Goal: Transaction & Acquisition: Purchase product/service

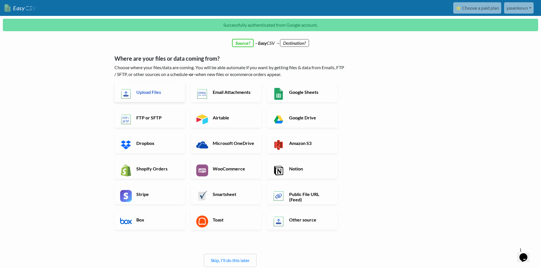
click at [159, 93] on h6 "Upload Files" at bounding box center [157, 91] width 45 height 5
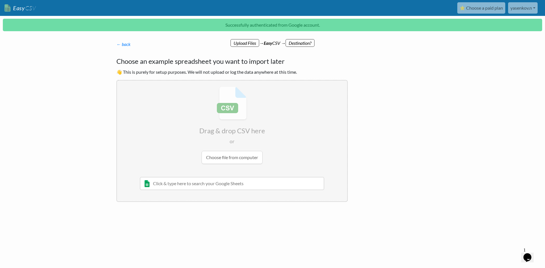
click at [230, 157] on input "file" at bounding box center [232, 125] width 230 height 89
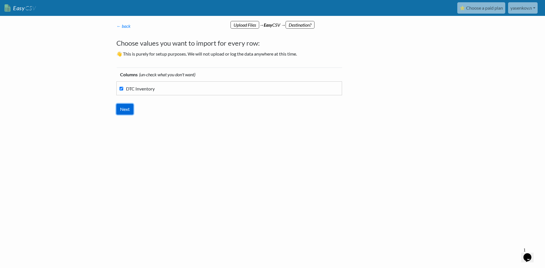
click at [124, 111] on input "Next" at bounding box center [124, 109] width 17 height 11
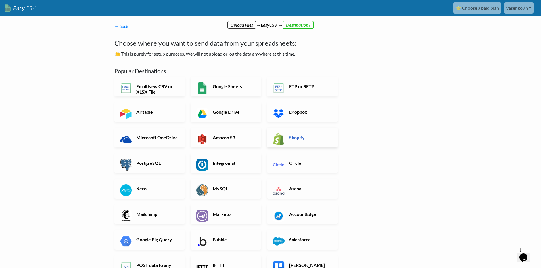
click at [297, 133] on link "Shopify" at bounding box center [302, 138] width 71 height 20
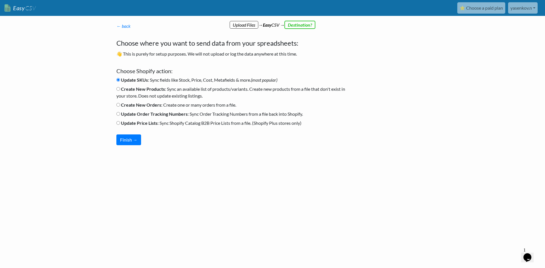
click at [154, 89] on b "Create New Products" at bounding box center [143, 88] width 44 height 5
click at [120, 89] on input "Create New Products : Sync an available list of products/variants. Create new p…" at bounding box center [118, 89] width 4 height 4
radio input "true"
click at [134, 137] on button "Finish →" at bounding box center [128, 140] width 25 height 11
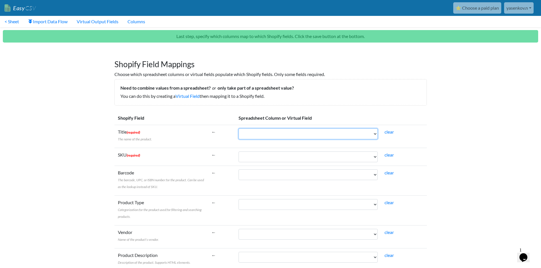
click at [362, 137] on select "DTC Inventory" at bounding box center [307, 134] width 139 height 11
click at [362, 135] on select "DTC Inventory" at bounding box center [307, 134] width 139 height 11
click at [317, 135] on select "DTC Inventory" at bounding box center [307, 134] width 139 height 11
click at [186, 95] on link "Virtual Field" at bounding box center [187, 95] width 24 height 5
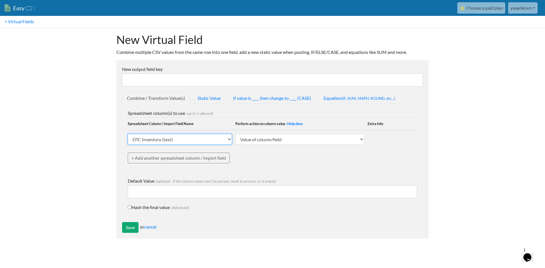
click at [226, 144] on select "DTC Inventory (text) EasyCSV - Custom Text You Enter EasyCSV - Import ID EasyCS…" at bounding box center [180, 139] width 104 height 11
click at [225, 139] on select "DTC Inventory (text) EasyCSV - Custom Text You Enter EasyCSV - Import ID EasyCS…" at bounding box center [180, 139] width 104 height 11
click at [13, 22] on link "< Virtual Fields" at bounding box center [19, 21] width 39 height 11
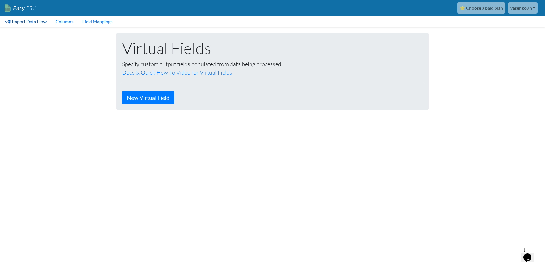
click at [26, 23] on link "< Import Data Flow" at bounding box center [25, 21] width 51 height 11
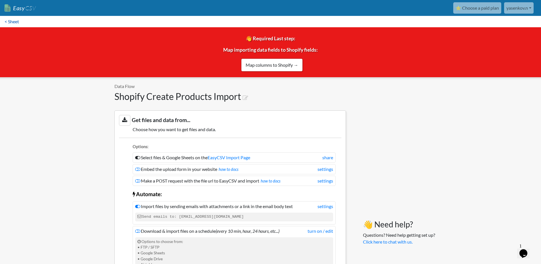
click at [15, 22] on link "< Sheet" at bounding box center [12, 21] width 24 height 11
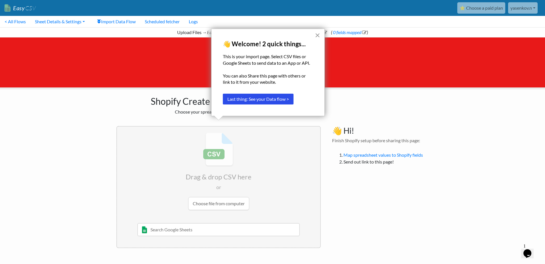
click at [315, 33] on button "×" at bounding box center [317, 35] width 5 height 9
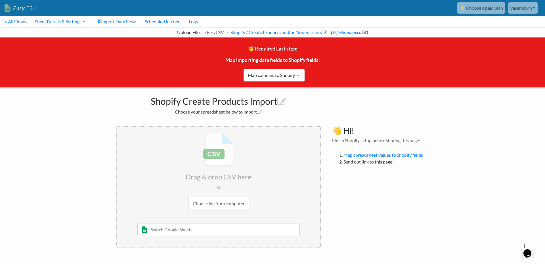
click at [226, 200] on input "file" at bounding box center [218, 171] width 203 height 89
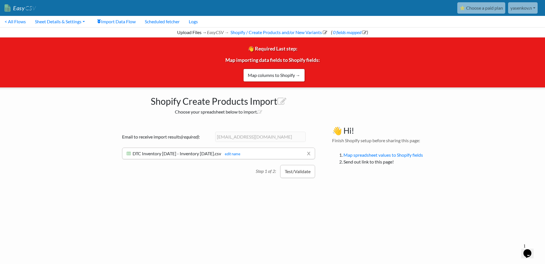
click at [301, 171] on button "Test/Validate" at bounding box center [297, 171] width 35 height 13
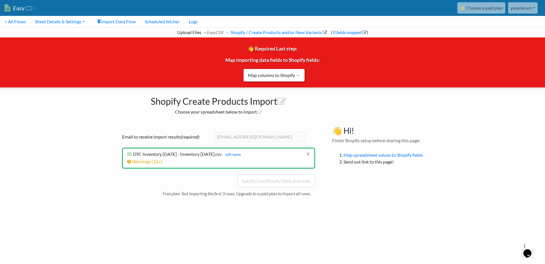
click at [298, 77] on link "Map columns to Shopify →" at bounding box center [274, 75] width 62 height 13
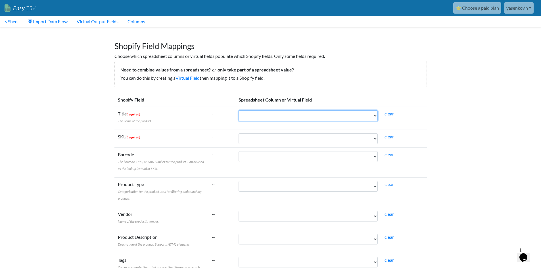
click at [353, 116] on select "DTC Inventory" at bounding box center [307, 115] width 139 height 11
click at [16, 22] on link "< Sheet" at bounding box center [12, 21] width 24 height 11
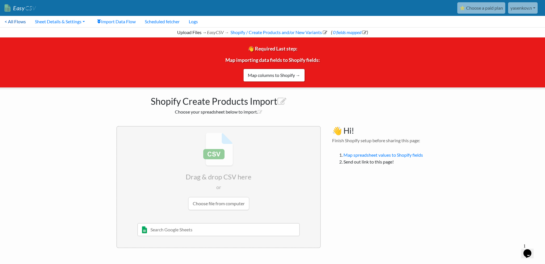
click at [20, 20] on link "< All Flows" at bounding box center [15, 21] width 30 height 11
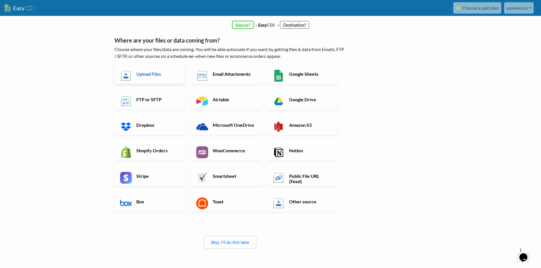
click at [167, 79] on link "Upload Files" at bounding box center [149, 74] width 71 height 20
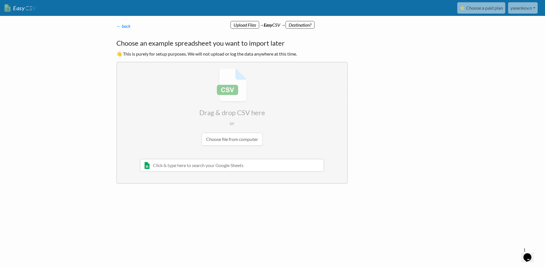
click at [240, 143] on input "file" at bounding box center [232, 106] width 230 height 89
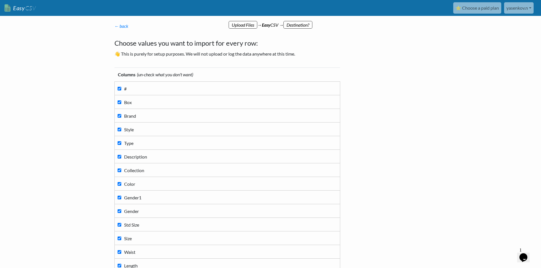
scroll to position [98, 0]
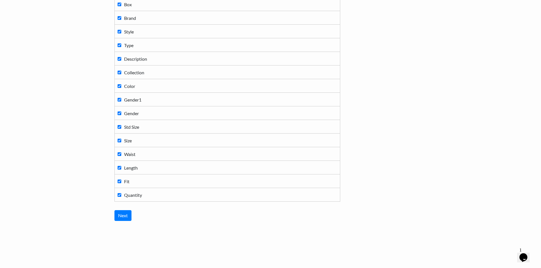
click at [122, 114] on label "Gender" at bounding box center [226, 113] width 219 height 8
click at [121, 114] on input "Gender" at bounding box center [119, 114] width 4 height 4
checkbox input "false"
click at [129, 139] on span "Size" at bounding box center [128, 140] width 8 height 5
click at [121, 139] on input "Size" at bounding box center [119, 141] width 4 height 4
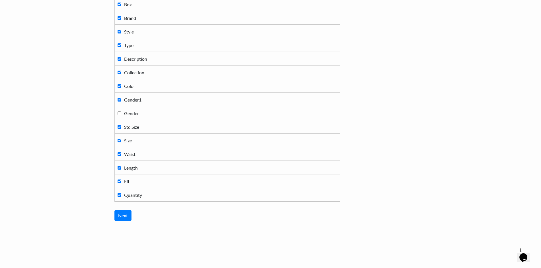
checkbox input "false"
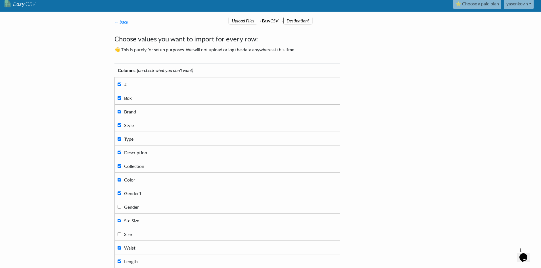
scroll to position [0, 0]
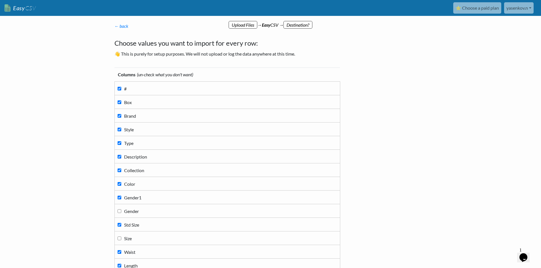
click at [144, 90] on label "#" at bounding box center [226, 89] width 219 height 8
click at [121, 90] on input "#" at bounding box center [119, 89] width 4 height 4
checkbox input "false"
click at [140, 102] on label "Box" at bounding box center [226, 102] width 219 height 8
click at [121, 102] on input "Box" at bounding box center [119, 102] width 4 height 4
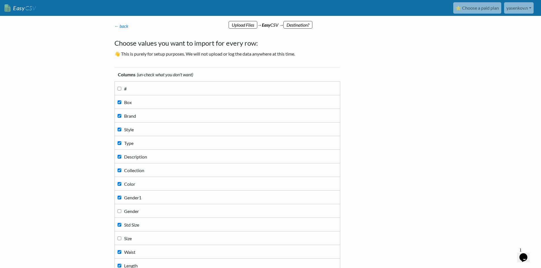
checkbox input "false"
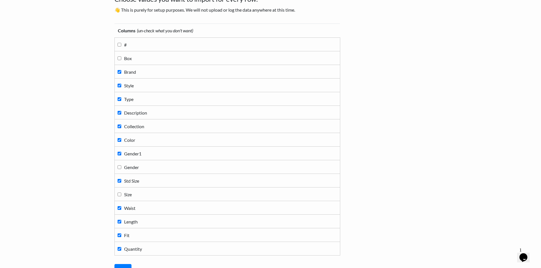
scroll to position [98, 0]
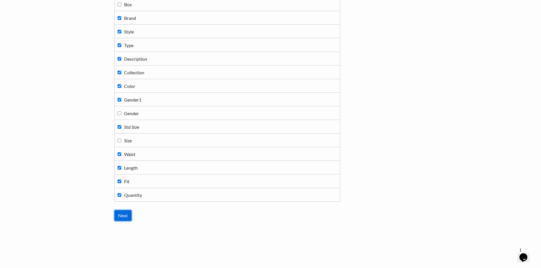
click at [127, 216] on input "Next" at bounding box center [122, 215] width 17 height 11
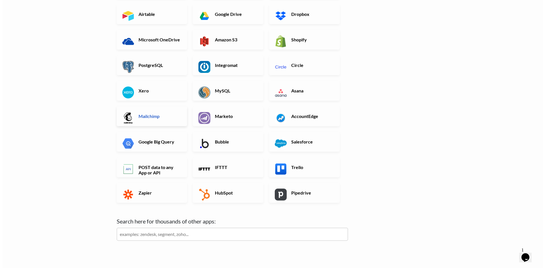
scroll to position [0, 0]
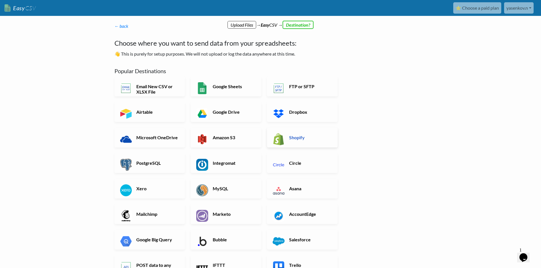
click at [297, 139] on h6 "Shopify" at bounding box center [309, 137] width 45 height 5
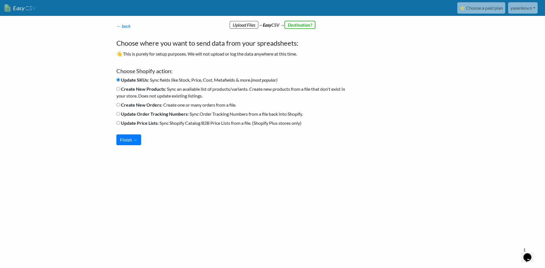
click at [149, 90] on b "Create New Products" at bounding box center [143, 88] width 44 height 5
click at [120, 90] on input "Create New Products : Sync an available list of products/variants. Create new p…" at bounding box center [118, 89] width 4 height 4
radio input "true"
click at [133, 141] on button "Finish →" at bounding box center [128, 140] width 25 height 11
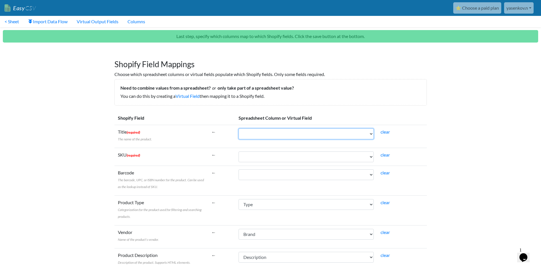
click at [364, 136] on select "Brand Style Type Description Collection Color Gender1 Std Size Waist Length Fit…" at bounding box center [305, 134] width 135 height 11
select select "cr_766322"
click at [238, 129] on select "Brand Style Type Description Collection Color Gender1 Std Size Waist Length Fit…" at bounding box center [305, 134] width 135 height 11
click at [314, 157] on select "Brand Style Type Description Collection Color Gender1 Std Size Waist Length Fit…" at bounding box center [305, 157] width 135 height 11
select select "cr_766320"
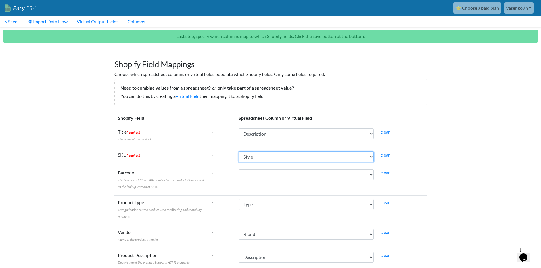
click at [238, 152] on select "Brand Style Type Description Collection Color Gender1 Std Size Waist Length Fit…" at bounding box center [305, 157] width 135 height 11
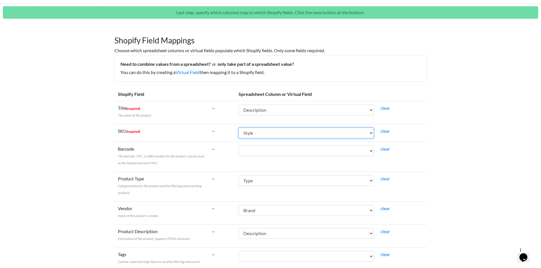
scroll to position [57, 0]
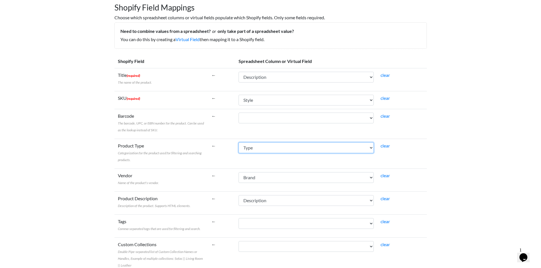
click at [352, 151] on select "Brand Style Type Description Collection Color Gender1 Std Size Waist Length Fit…" at bounding box center [305, 147] width 135 height 11
click at [238, 142] on select "Brand Style Type Description Collection Color Gender1 Std Size Waist Length Fit…" at bounding box center [305, 147] width 135 height 11
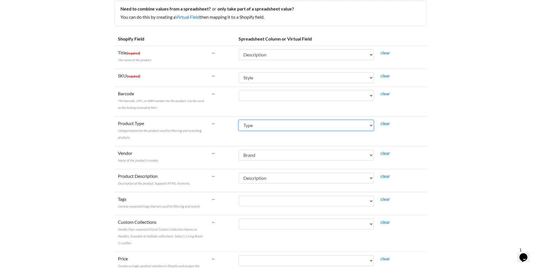
scroll to position [114, 0]
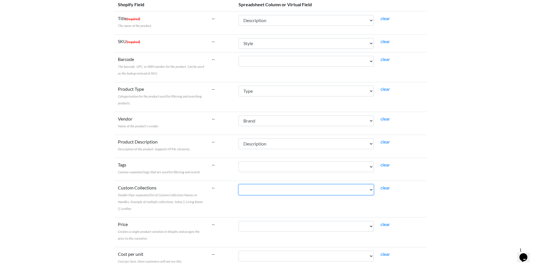
click at [281, 190] on select "Brand Style Type Description Collection Color Gender1 Std Size Waist Length Fit…" at bounding box center [305, 189] width 135 height 11
select select "cr_766323"
click at [238, 184] on select "Brand Style Type Description Collection Color Gender1 Std Size Waist Length Fit…" at bounding box center [305, 189] width 135 height 11
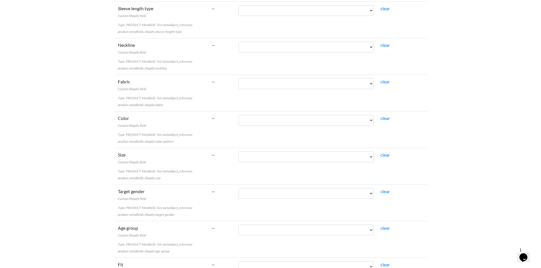
scroll to position [1164, 0]
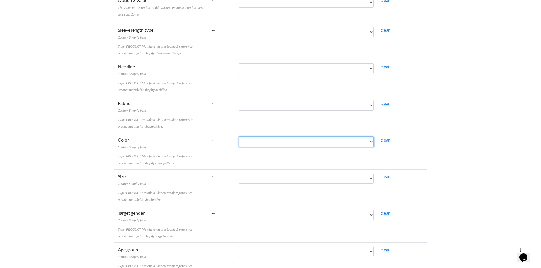
click at [323, 145] on select "Brand Style Type Description Collection Color Gender1 Std Size Waist Length Fit…" at bounding box center [305, 142] width 135 height 11
select select "cr_766324"
click at [238, 137] on select "Brand Style Type Description Collection Color Gender1 Std Size Waist Length Fit…" at bounding box center [305, 142] width 135 height 11
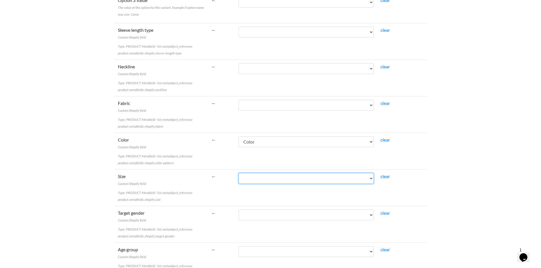
click at [310, 178] on select "Brand Style Type Description Collection Color Gender1 Std Size Waist Length Fit…" at bounding box center [305, 178] width 135 height 11
select select "cr_766326"
click at [238, 173] on select "Brand Style Type Description Collection Color Gender1 Std Size Waist Length Fit…" at bounding box center [305, 178] width 135 height 11
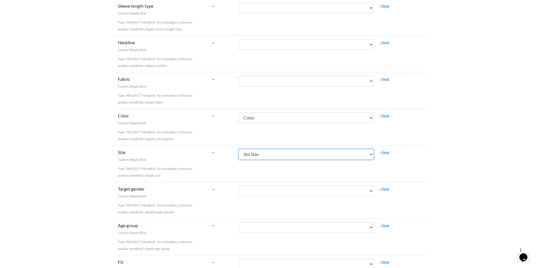
scroll to position [1220, 0]
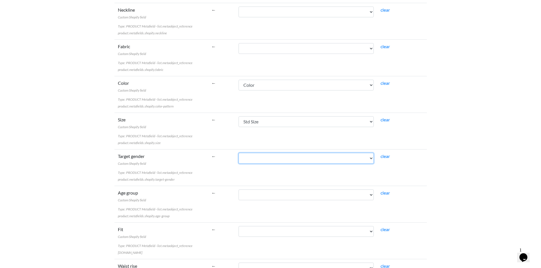
click at [310, 163] on select "Brand Style Type Description Collection Color Gender1 Std Size Waist Length Fit…" at bounding box center [305, 158] width 135 height 11
select select "cr_766325"
click at [238, 153] on select "Brand Style Type Description Collection Color Gender1 Std Size Waist Length Fit…" at bounding box center [305, 158] width 135 height 11
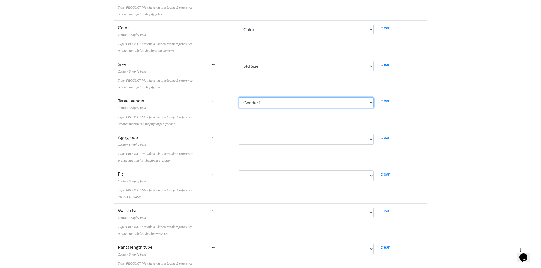
scroll to position [1277, 0]
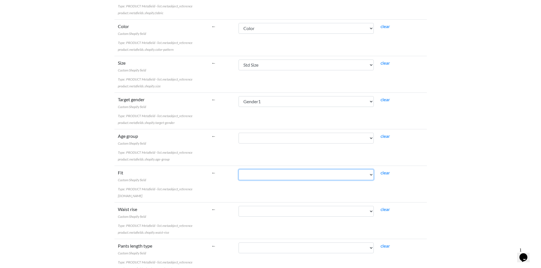
click at [342, 172] on select "Brand Style Type Description Collection Color Gender1 Std Size Waist Length Fit…" at bounding box center [305, 174] width 135 height 11
click at [238, 169] on select "Brand Style Type Description Collection Color Gender1 Std Size Waist Length Fit…" at bounding box center [305, 174] width 135 height 11
click at [310, 173] on select "Brand Style Type Description Collection Color Gender1 Std Size Waist Length Fit…" at bounding box center [305, 174] width 135 height 11
select select "cr_766329"
click at [238, 169] on select "Brand Style Type Description Collection Color Gender1 Std Size Waist Length Fit…" at bounding box center [305, 174] width 135 height 11
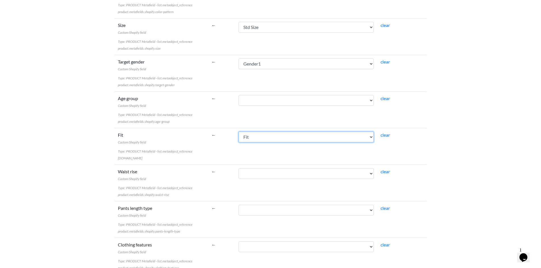
scroll to position [1362, 0]
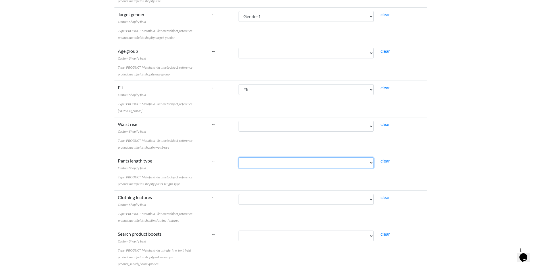
click at [310, 165] on select "Brand Style Type Description Collection Color Gender1 Std Size Waist Length Fit…" at bounding box center [305, 163] width 135 height 11
select select "cr_766328"
click at [238, 158] on select "Brand Style Type Description Collection Color Gender1 Std Size Waist Length Fit…" at bounding box center [305, 163] width 135 height 11
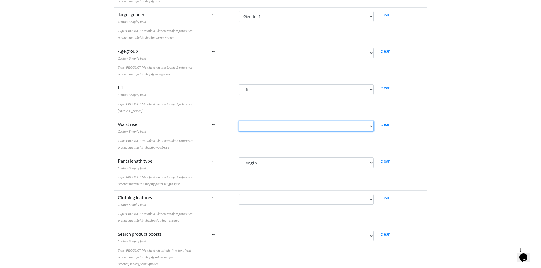
click at [305, 125] on select "Brand Style Type Description Collection Color Gender1 Std Size Waist Length Fit…" at bounding box center [305, 126] width 135 height 11
select select "cr_766327"
click at [238, 121] on select "Brand Style Type Description Collection Color Gender1 Std Size Waist Length Fit…" at bounding box center [305, 126] width 135 height 11
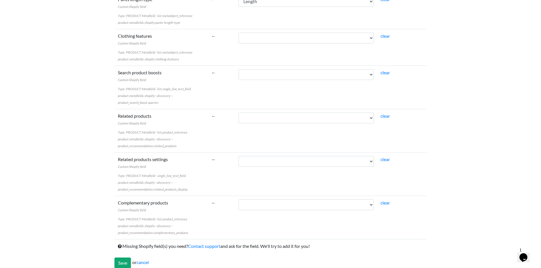
scroll to position [1530, 0]
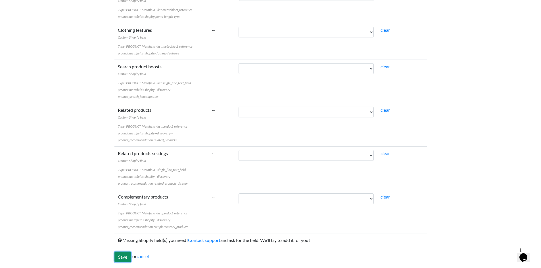
click at [121, 258] on input "Save" at bounding box center [122, 257] width 16 height 11
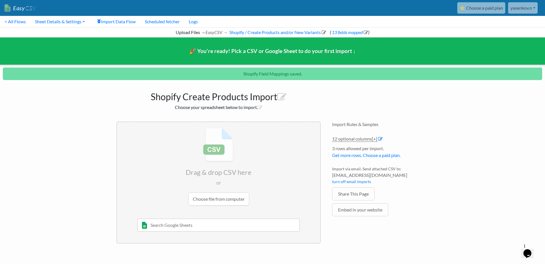
click at [218, 198] on input "file" at bounding box center [218, 166] width 203 height 89
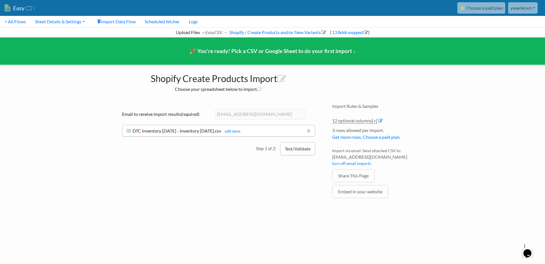
click at [296, 151] on button "Test/Validate" at bounding box center [297, 148] width 35 height 13
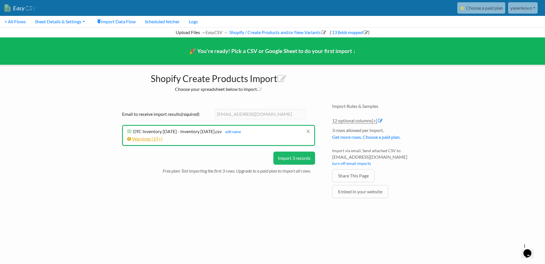
click at [162, 139] on span "[+]" at bounding box center [159, 138] width 5 height 5
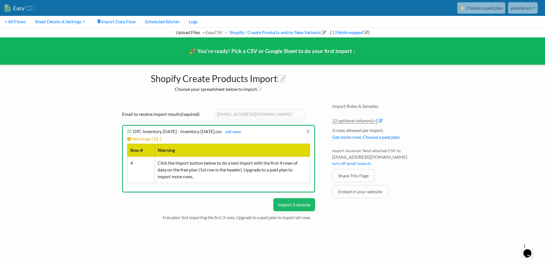
click at [287, 205] on button "Import 3 records" at bounding box center [294, 204] width 42 height 13
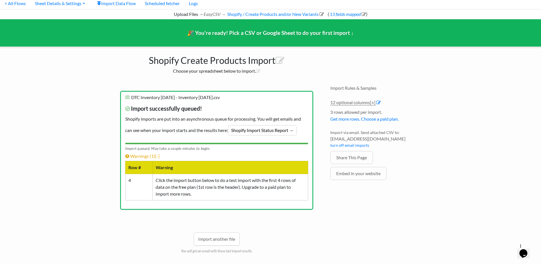
scroll to position [28, 0]
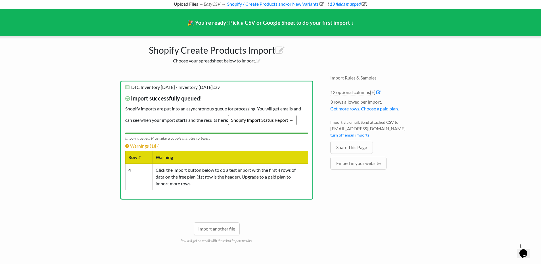
click at [274, 121] on link "Shopify Import Status Report →" at bounding box center [262, 120] width 69 height 10
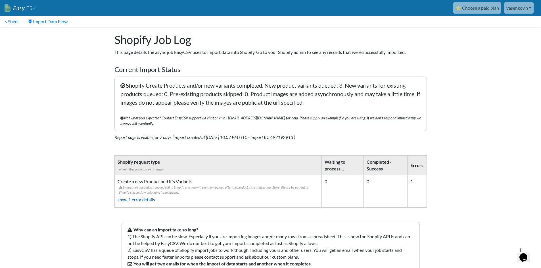
click at [151, 195] on link "show 1 error details" at bounding box center [217, 199] width 201 height 9
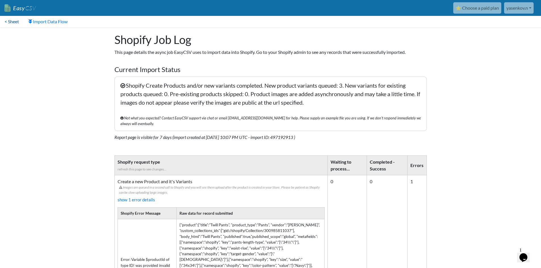
click at [12, 24] on link "< Sheet" at bounding box center [12, 21] width 24 height 11
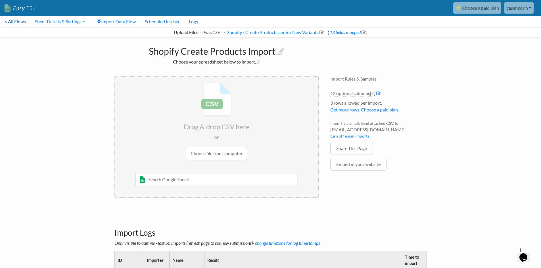
click at [18, 24] on link "< All Flows" at bounding box center [15, 21] width 30 height 11
click at [374, 94] on span "[+]" at bounding box center [372, 93] width 5 height 5
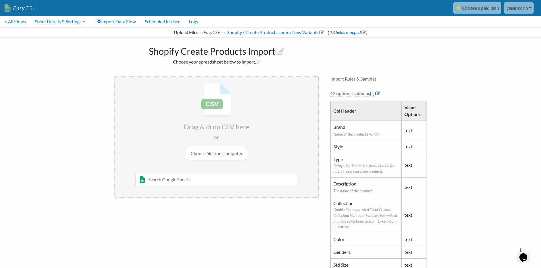
click at [377, 92] on icon at bounding box center [377, 93] width 5 height 5
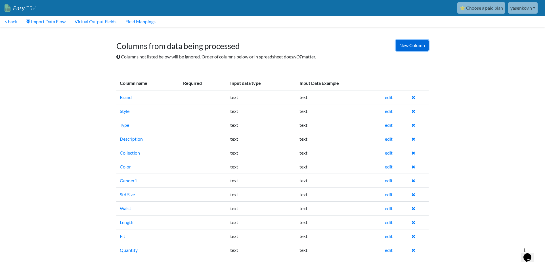
click at [407, 50] on link "New Column" at bounding box center [412, 45] width 33 height 11
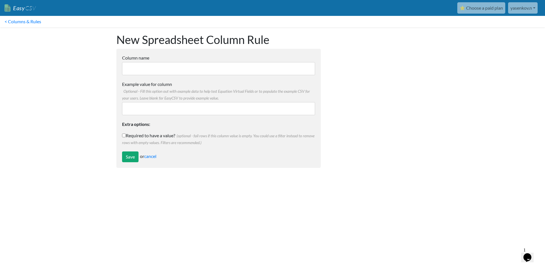
click at [163, 64] on input "Column name" at bounding box center [218, 68] width 193 height 13
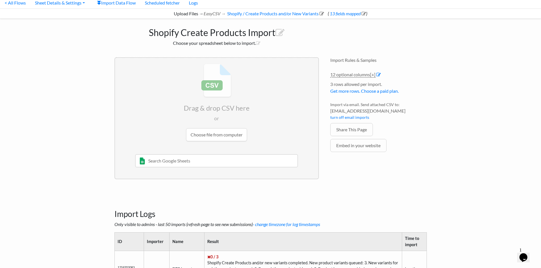
scroll to position [82, 0]
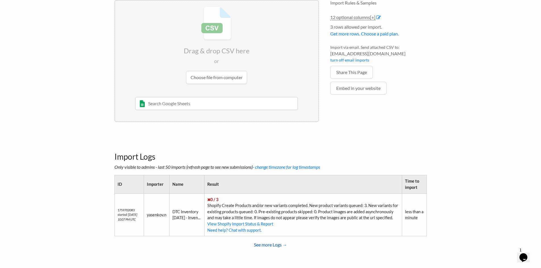
click at [271, 246] on link "See more Logs →" at bounding box center [270, 244] width 312 height 11
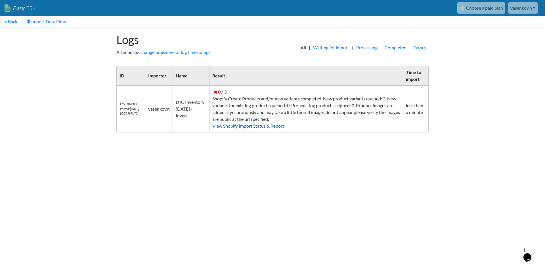
click at [275, 127] on link "View Shopify Import Status & Report" at bounding box center [248, 125] width 72 height 5
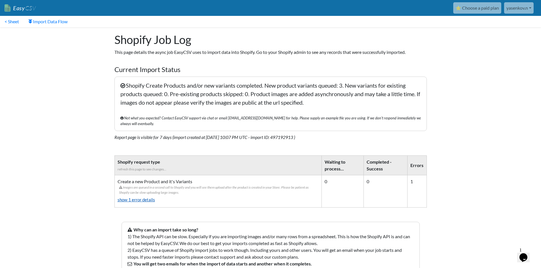
click at [134, 196] on link "show 1 error details" at bounding box center [217, 199] width 201 height 9
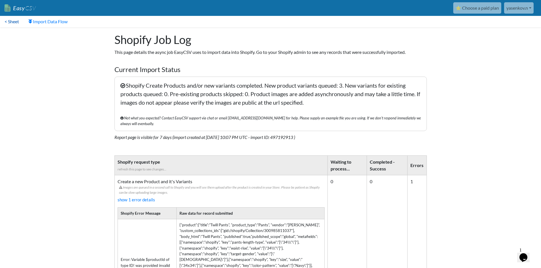
click at [12, 23] on link "< Sheet" at bounding box center [12, 21] width 24 height 11
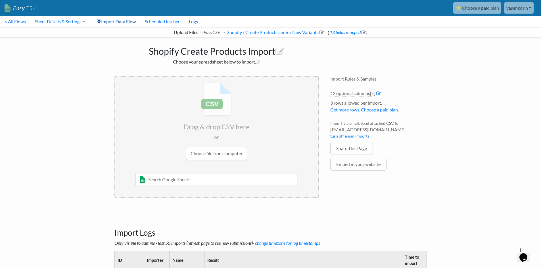
click at [122, 23] on link "Import Data Flow" at bounding box center [116, 21] width 48 height 11
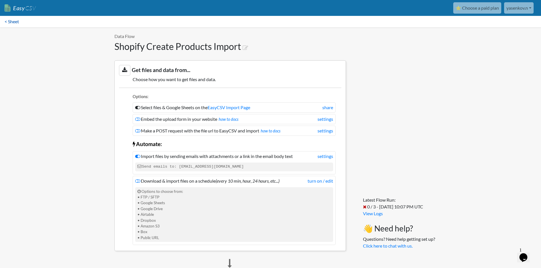
click at [18, 24] on link "< Sheet" at bounding box center [12, 21] width 24 height 11
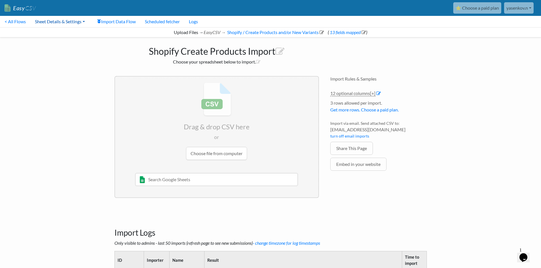
click at [54, 23] on link "Sheet Details & Settings" at bounding box center [59, 21] width 59 height 11
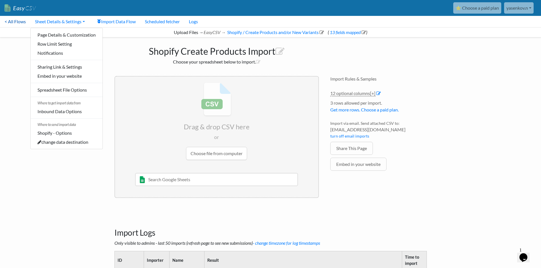
click at [16, 22] on link "< All Flows" at bounding box center [15, 21] width 30 height 11
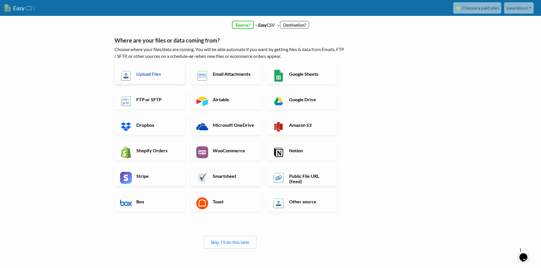
click at [149, 72] on h6 "Upload Files" at bounding box center [157, 73] width 45 height 5
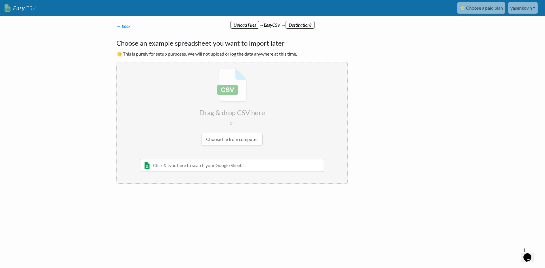
click at [229, 137] on input "file" at bounding box center [232, 106] width 230 height 89
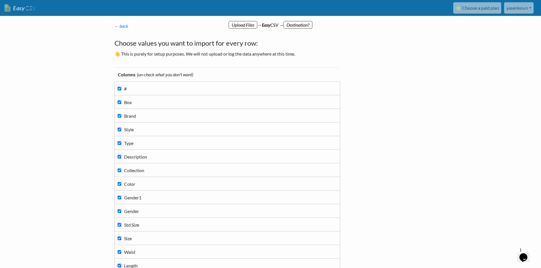
click at [153, 101] on label "Box" at bounding box center [226, 102] width 219 height 8
click at [121, 101] on input "Box" at bounding box center [119, 102] width 4 height 4
checkbox input "false"
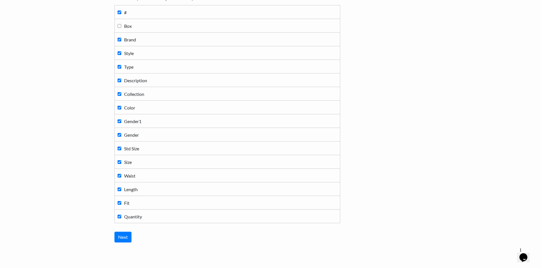
scroll to position [85, 0]
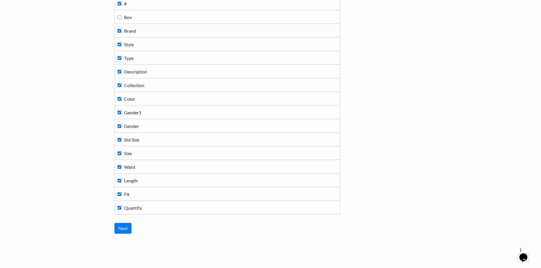
click at [150, 128] on label "Gender" at bounding box center [226, 126] width 219 height 8
click at [121, 128] on input "Gender" at bounding box center [119, 126] width 4 height 4
checkbox input "false"
click at [146, 155] on label "Size" at bounding box center [226, 153] width 219 height 8
click at [121, 155] on input "Size" at bounding box center [119, 154] width 4 height 4
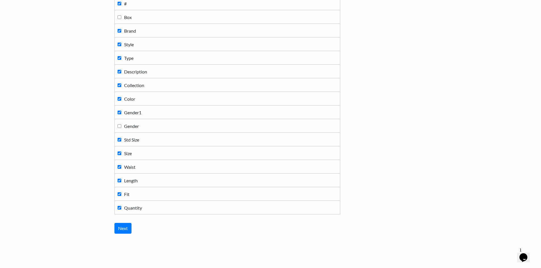
checkbox input "false"
click at [127, 227] on input "Next" at bounding box center [122, 228] width 17 height 11
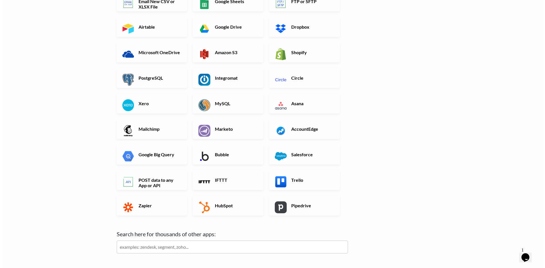
scroll to position [0, 0]
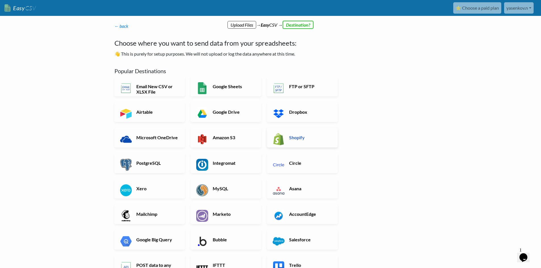
click at [304, 138] on h6 "Shopify" at bounding box center [309, 137] width 45 height 5
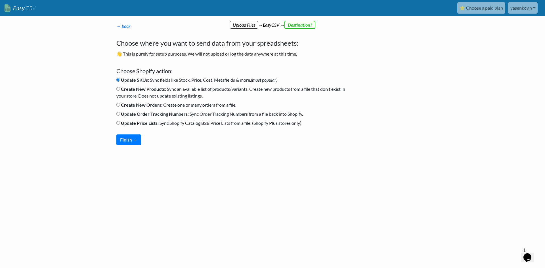
click at [137, 87] on b "Create New Products" at bounding box center [143, 88] width 44 height 5
click at [120, 87] on input "Create New Products : Sync an available list of products/variants. Create new p…" at bounding box center [118, 89] width 4 height 4
radio input "true"
click at [130, 137] on button "Finish →" at bounding box center [128, 140] width 25 height 11
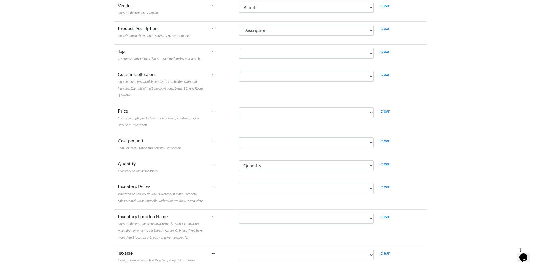
scroll to position [57, 0]
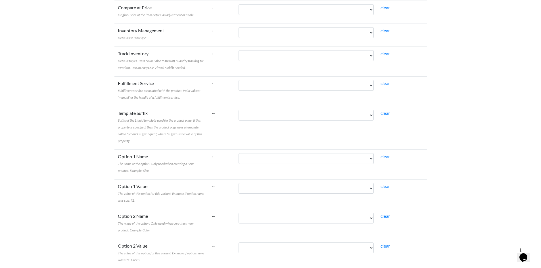
scroll to position [0, 0]
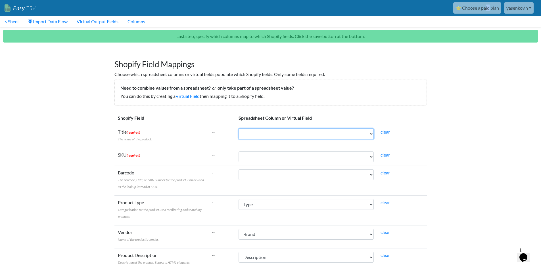
click at [350, 136] on select "# Brand Style Type Description Collection Color Gender1 Std Size Waist Length F…" at bounding box center [305, 134] width 135 height 11
select select "cr_766335"
click at [238, 129] on select "# Brand Style Type Description Collection Color Gender1 Std Size Waist Length F…" at bounding box center [305, 134] width 135 height 11
click at [300, 157] on select "# Brand Style Type Description Collection Color Gender1 Std Size Waist Length F…" at bounding box center [305, 157] width 135 height 11
select select "cr_766333"
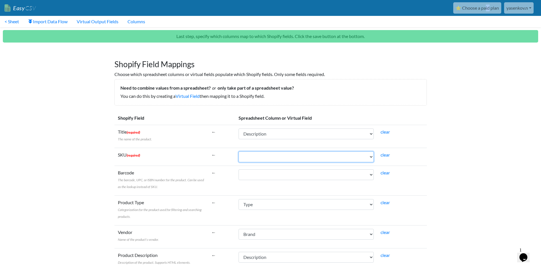
click at [238, 152] on select "# Brand Style Type Description Collection Color Gender1 Std Size Waist Length F…" at bounding box center [305, 157] width 135 height 11
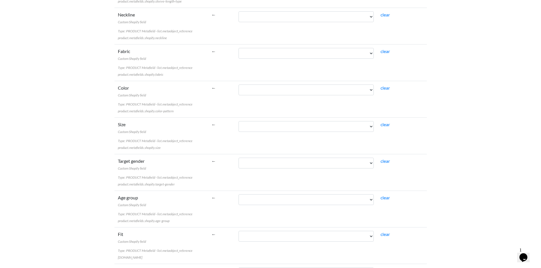
scroll to position [1218, 0]
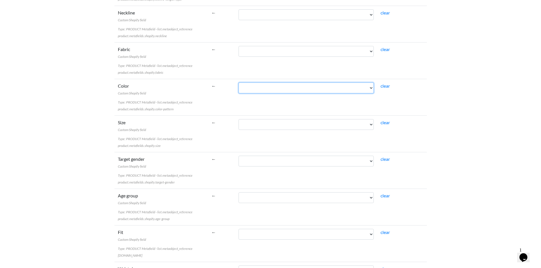
click at [312, 92] on select "# Brand Style Type Description Collection Color Gender1 Std Size Waist Length F…" at bounding box center [305, 88] width 135 height 11
select select "cr_766337"
click at [238, 83] on select "# Brand Style Type Description Collection Color Gender1 Std Size Waist Length F…" at bounding box center [305, 88] width 135 height 11
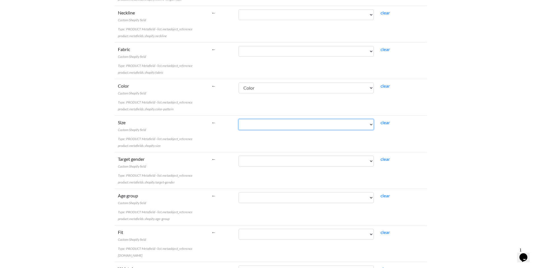
click at [292, 125] on select "# Brand Style Type Description Collection Color Gender1 Std Size Waist Length F…" at bounding box center [305, 124] width 135 height 11
select select "cr_766339"
click at [238, 119] on select "# Brand Style Type Description Collection Color Gender1 Std Size Waist Length F…" at bounding box center [305, 124] width 135 height 11
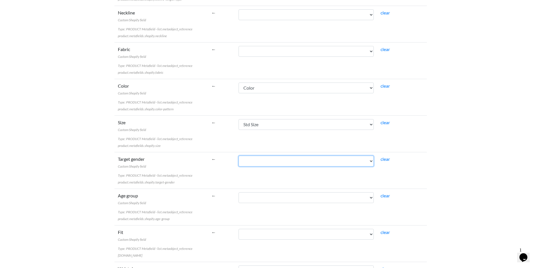
click at [289, 162] on select "# Brand Style Type Description Collection Color Gender1 Std Size Waist Length F…" at bounding box center [305, 161] width 135 height 11
select select "cr_766338"
click at [238, 156] on select "# Brand Style Type Description Collection Color Gender1 Std Size Waist Length F…" at bounding box center [305, 161] width 135 height 11
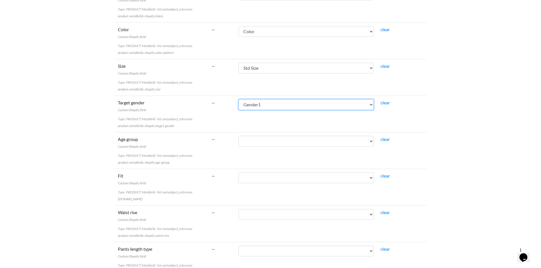
scroll to position [1303, 0]
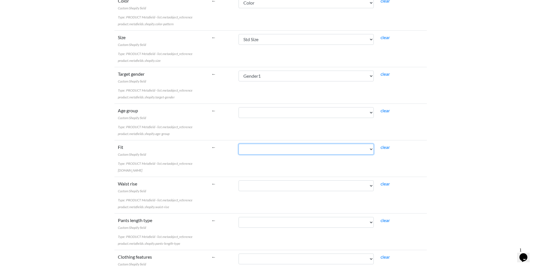
click at [282, 148] on select "# Brand Style Type Description Collection Color Gender1 Std Size Waist Length F…" at bounding box center [305, 149] width 135 height 11
select select "cr_766342"
click at [238, 144] on select "# Brand Style Type Description Collection Color Gender1 Std Size Waist Length F…" at bounding box center [305, 149] width 135 height 11
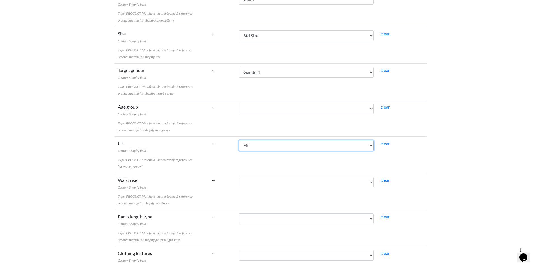
scroll to position [1359, 0]
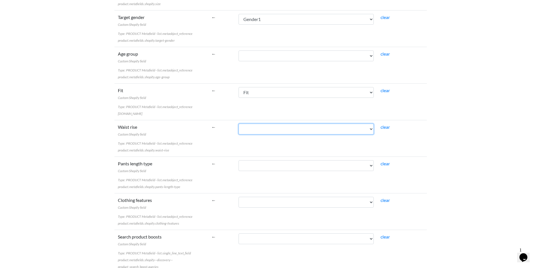
click at [287, 133] on select "# Brand Style Type Description Collection Color Gender1 Std Size Waist Length F…" at bounding box center [305, 129] width 135 height 11
select select "cr_766340"
click at [238, 124] on select "# Brand Style Type Description Collection Color Gender1 Std Size Waist Length F…" at bounding box center [305, 129] width 135 height 11
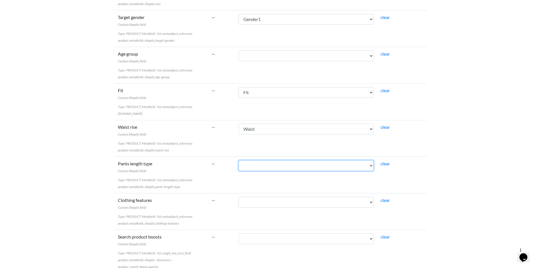
click at [293, 162] on select "# Brand Style Type Description Collection Color Gender1 Std Size Waist Length F…" at bounding box center [305, 165] width 135 height 11
select select "cr_766341"
click at [238, 160] on select "# Brand Style Type Description Collection Color Gender1 Std Size Waist Length F…" at bounding box center [305, 165] width 135 height 11
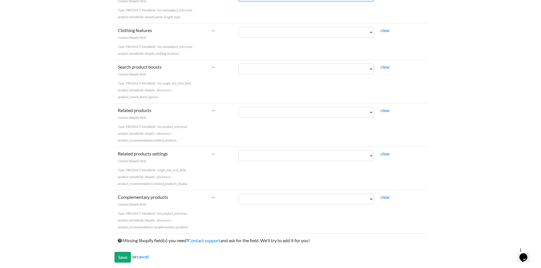
scroll to position [1530, 0]
click at [121, 257] on input "Save" at bounding box center [122, 257] width 16 height 11
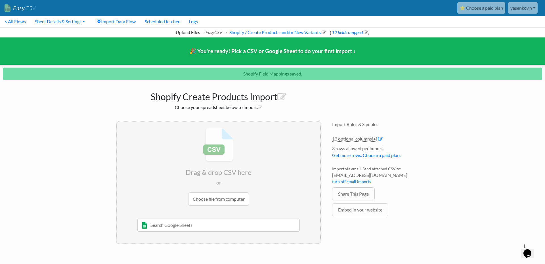
click at [239, 202] on input "file" at bounding box center [218, 166] width 203 height 89
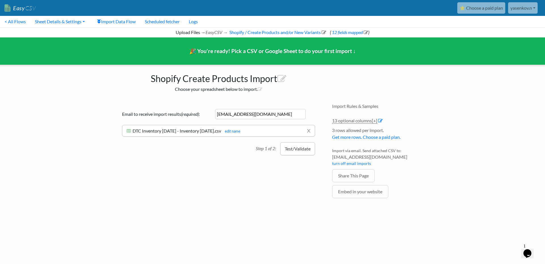
click at [296, 153] on button "Test/Validate" at bounding box center [297, 148] width 35 height 13
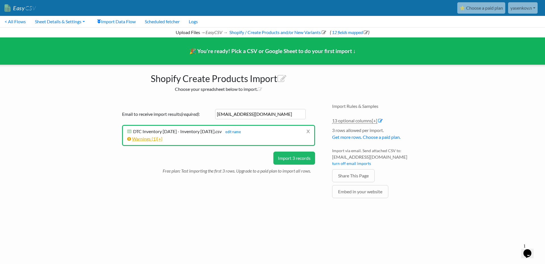
click at [152, 137] on link "Warnings ( 1 ) [+]" at bounding box center [144, 138] width 35 height 5
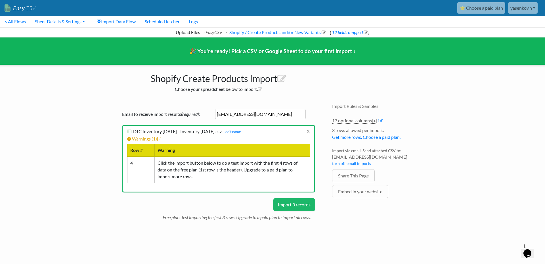
click at [297, 205] on button "Import 3 records" at bounding box center [294, 204] width 42 height 13
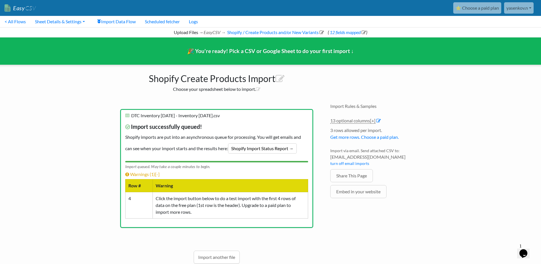
scroll to position [28, 0]
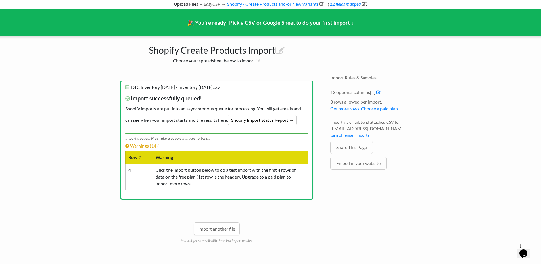
click at [522, 249] on icon "Chat widget" at bounding box center [523, 253] width 8 height 9
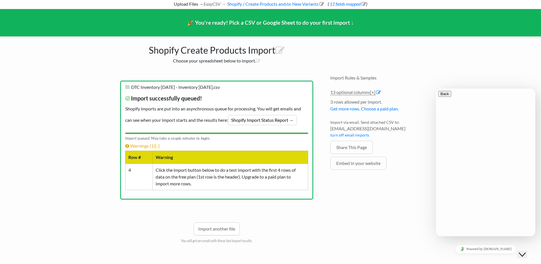
click at [274, 118] on link "Shopify Import Status Report →" at bounding box center [262, 120] width 69 height 10
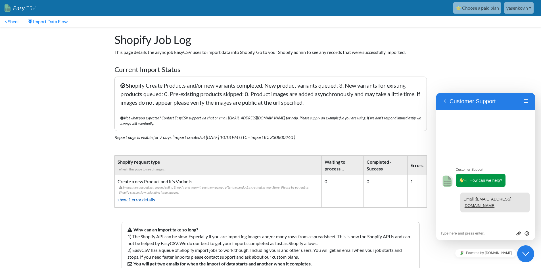
click at [153, 196] on link "show 1 error details" at bounding box center [217, 199] width 201 height 9
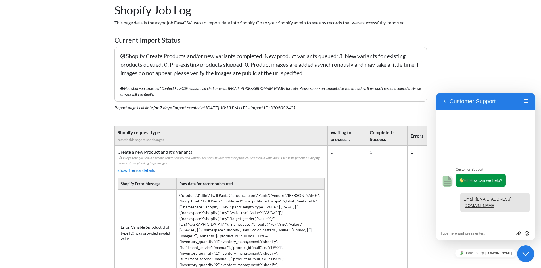
scroll to position [57, 0]
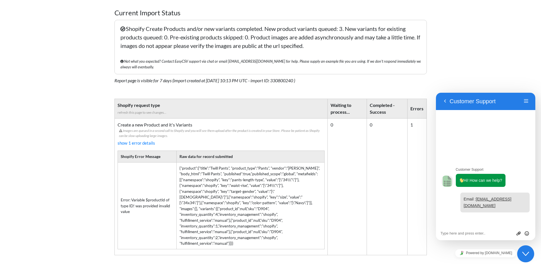
drag, startPoint x: 119, startPoint y: 194, endPoint x: 132, endPoint y: 207, distance: 18.1
click at [132, 207] on td "Error: Variable $productId of type ID! was provided invalid value" at bounding box center [146, 205] width 59 height 87
copy td "Error: Variable $productId of type ID! was provided invalid value"
click at [480, 234] on textarea at bounding box center [485, 233] width 90 height 5
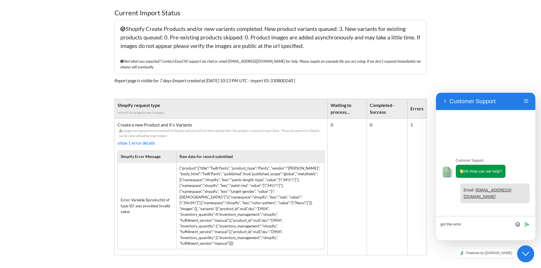
paste textarea "Error: Variable $productId of type ID! was provided invalid value"
type textarea "got this error Error: Variable $productId of type ID! was provided invalid value"
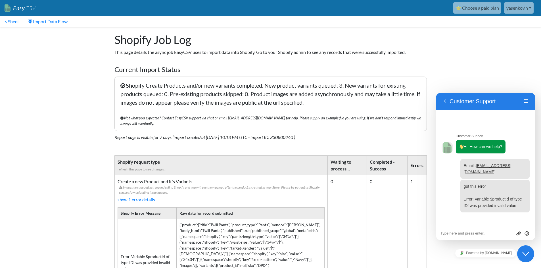
click at [477, 10] on link "⭐ Choose a paid plan" at bounding box center [477, 7] width 48 height 11
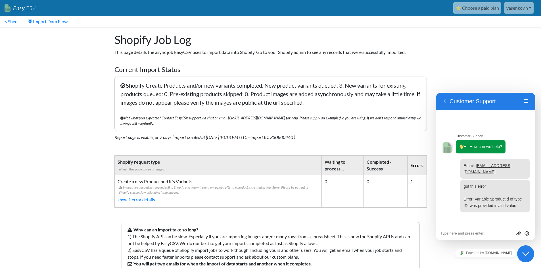
click at [521, 254] on div "Close Chat This icon closes the chat window." at bounding box center [525, 254] width 17 height 7
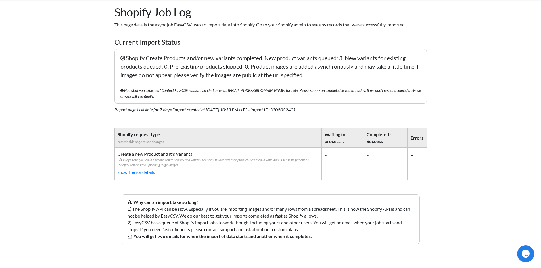
scroll to position [29, 0]
click at [137, 167] on link "show 1 error details" at bounding box center [217, 171] width 201 height 9
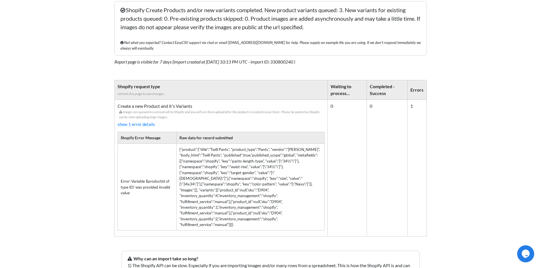
scroll to position [133, 0]
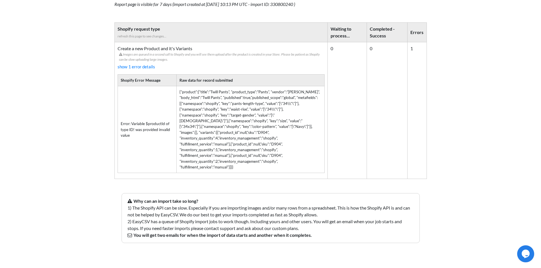
drag, startPoint x: 121, startPoint y: 118, endPoint x: 140, endPoint y: 134, distance: 24.2
click at [140, 134] on td "Error: Variable $productId of type ID! was provided invalid value" at bounding box center [146, 129] width 59 height 87
copy td "Error: Variable $productId of type ID! was provided invalid value"
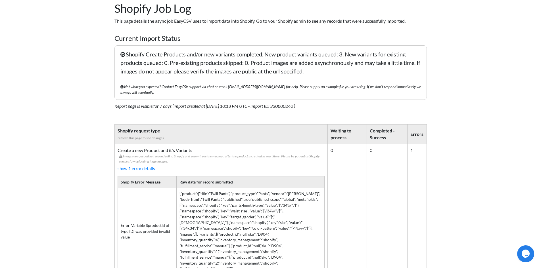
scroll to position [0, 0]
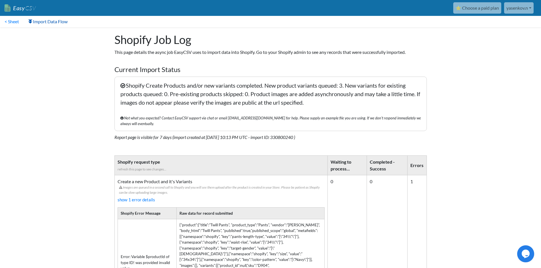
click at [42, 21] on link "Import Data Flow" at bounding box center [48, 21] width 49 height 11
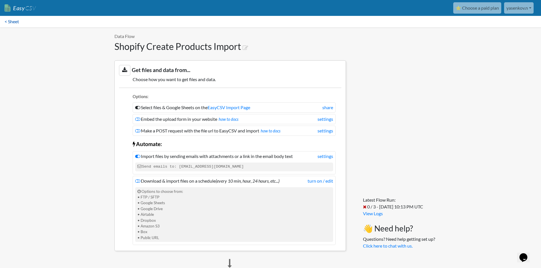
click at [17, 22] on link "< Sheet" at bounding box center [12, 21] width 24 height 11
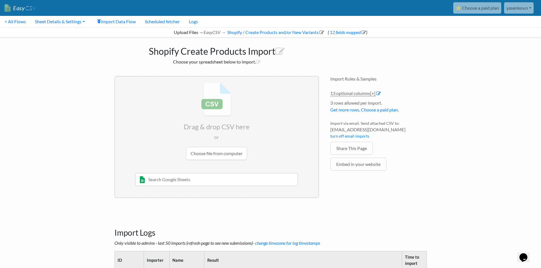
scroll to position [82, 0]
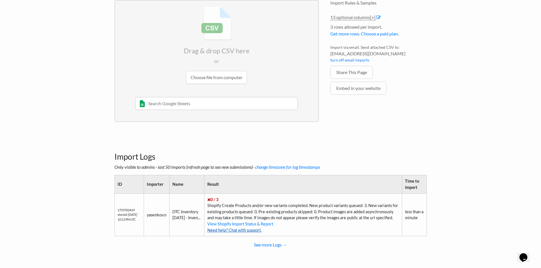
click at [255, 229] on link "Need help? Chat with support." at bounding box center [234, 230] width 54 height 5
click at [526, 254] on icon "Chat widget" at bounding box center [523, 257] width 8 height 9
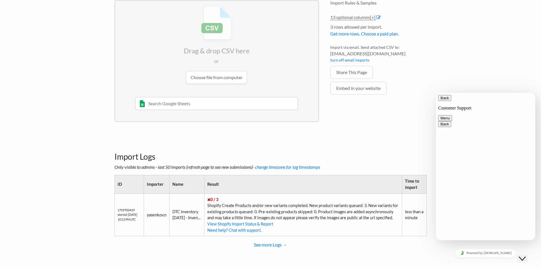
click at [525, 255] on icon "Close Chat This icon closes the chat window." at bounding box center [522, 258] width 7 height 7
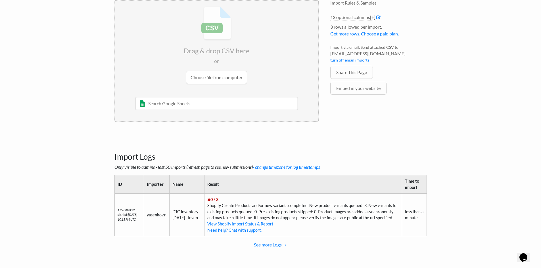
scroll to position [0, 0]
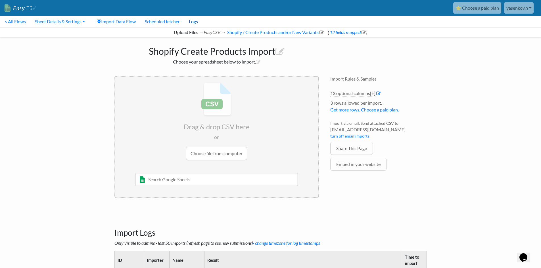
click at [200, 24] on link "Logs" at bounding box center [193, 21] width 18 height 11
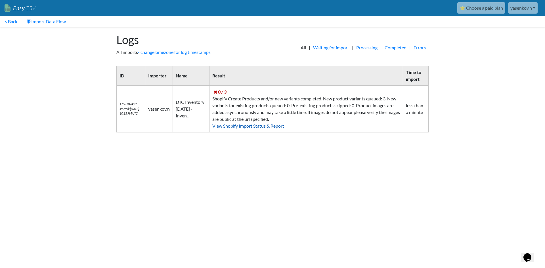
click at [254, 128] on link "View Shopify Import Status & Report" at bounding box center [248, 125] width 72 height 5
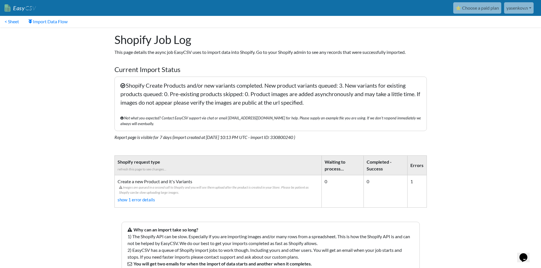
click at [527, 253] on icon "Chat widget" at bounding box center [523, 257] width 8 height 9
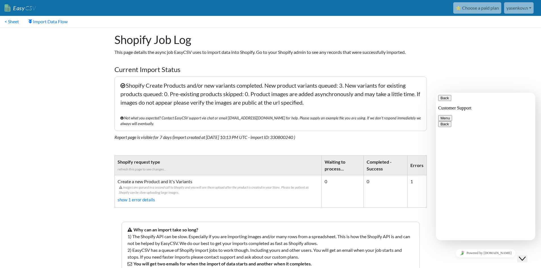
click at [523, 255] on button "Close Chat This icon closes the chat window." at bounding box center [522, 258] width 10 height 7
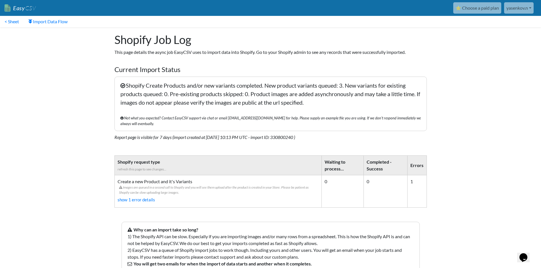
click at [527, 257] on icon "Chat widget" at bounding box center [523, 257] width 8 height 9
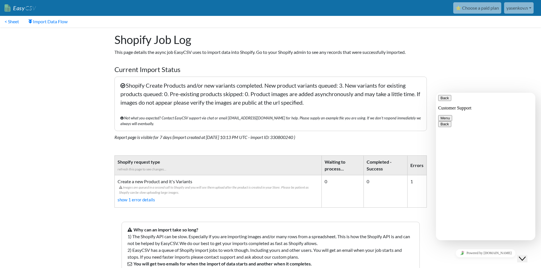
click at [492, 57] on body "Easy CSV ⭐ Choose a paid plan yasenkov.n Yasenkov N All Flows All CSV Generator…" at bounding box center [270, 149] width 541 height 298
click at [452, 115] on button "Menu" at bounding box center [445, 118] width 14 height 6
click at [486, 53] on body "Easy CSV ⭐ Choose a paid plan yasenkov.n Yasenkov N All Flows All CSV Generator…" at bounding box center [270, 149] width 541 height 298
click at [484, 60] on body "Easy CSV ⭐ Choose a paid plan yasenkov.n Yasenkov N All Flows All CSV Generator…" at bounding box center [270, 149] width 541 height 298
click at [444, 98] on button "Back" at bounding box center [444, 98] width 13 height 6
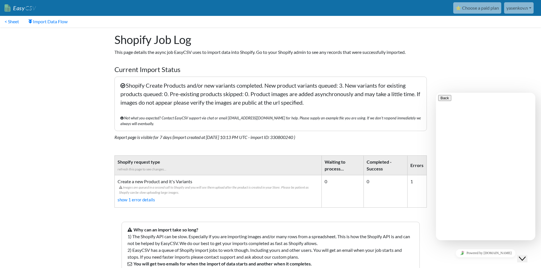
click at [495, 72] on body "Easy CSV ⭐ Choose a paid plan yasenkov.n Yasenkov N All Flows All CSV Generator…" at bounding box center [270, 149] width 541 height 298
click at [19, 22] on link "< Sheet" at bounding box center [12, 21] width 24 height 11
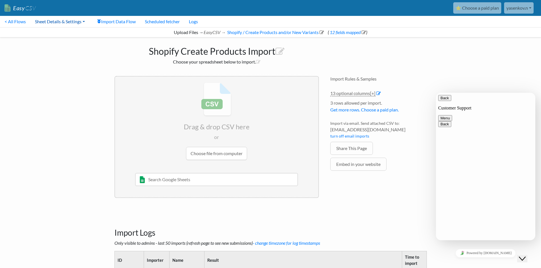
click at [75, 23] on link "Sheet Details & Settings" at bounding box center [59, 21] width 59 height 11
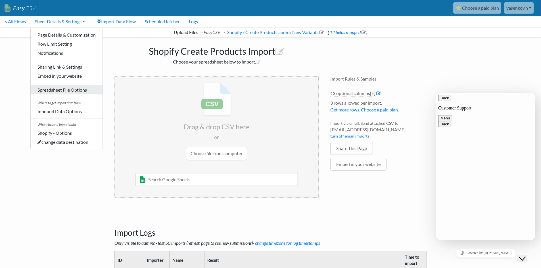
click at [66, 92] on link "Spreadsheet File Options" at bounding box center [67, 89] width 72 height 9
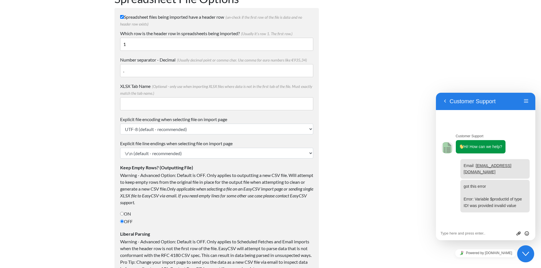
scroll to position [145, 0]
